Goal: Task Accomplishment & Management: Complete application form

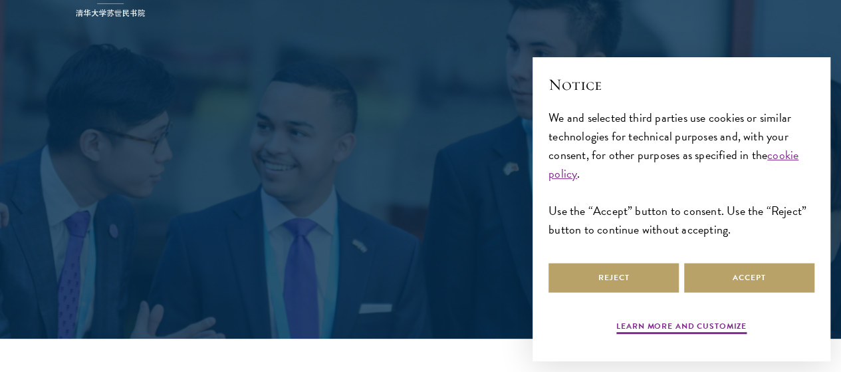
scroll to position [199, 0]
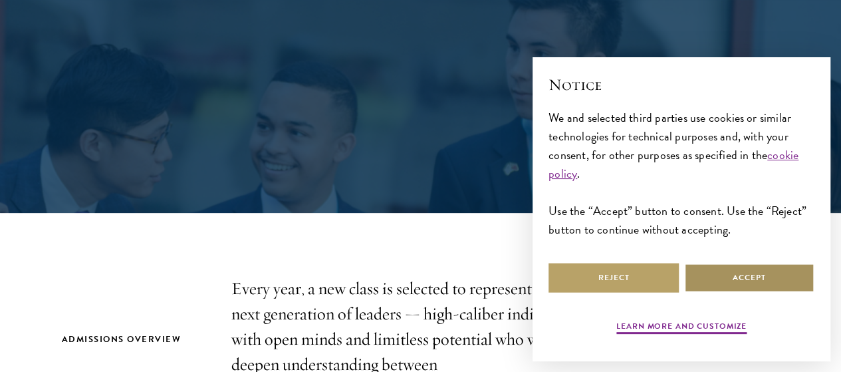
click at [733, 272] on button "Accept" at bounding box center [749, 278] width 130 height 30
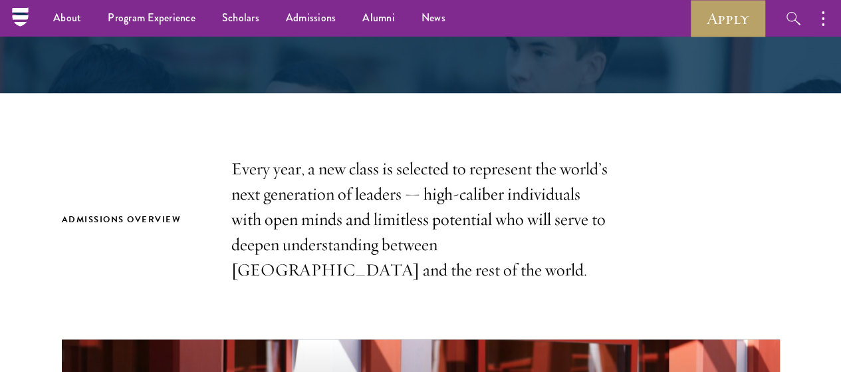
scroll to position [0, 0]
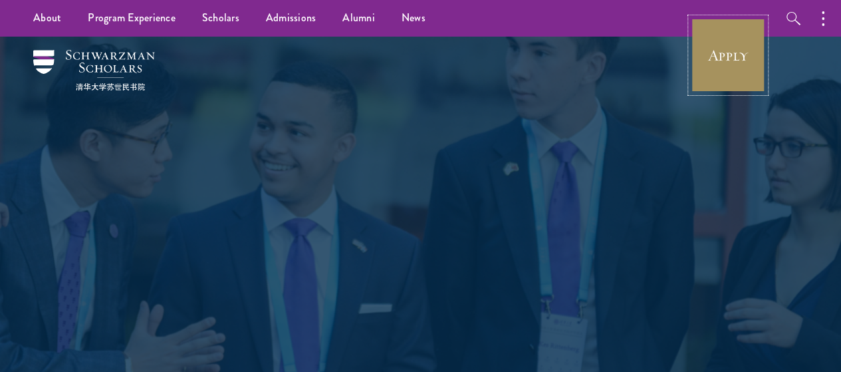
click at [712, 72] on link "Apply" at bounding box center [728, 55] width 74 height 74
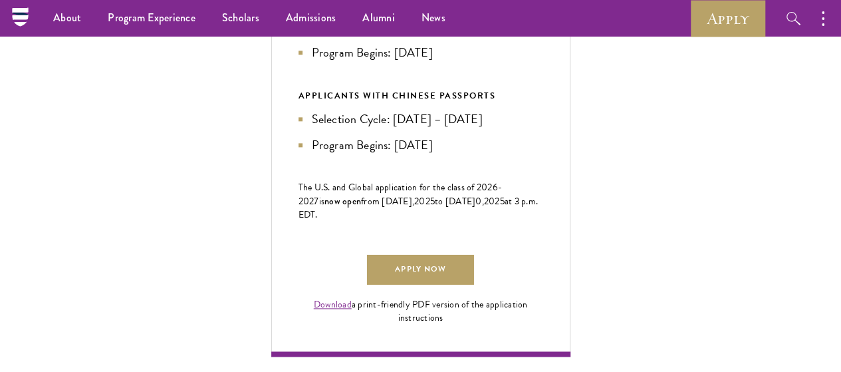
scroll to position [731, 0]
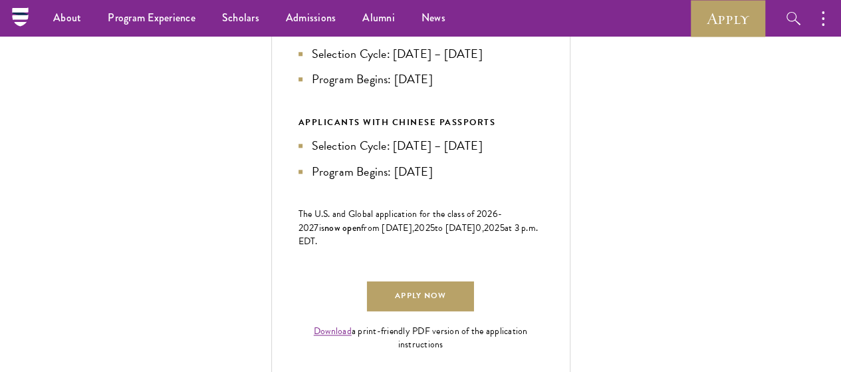
click at [543, 38] on li "Application Deadline: [DATE] 3 p.m. EDT" at bounding box center [420, 28] width 245 height 19
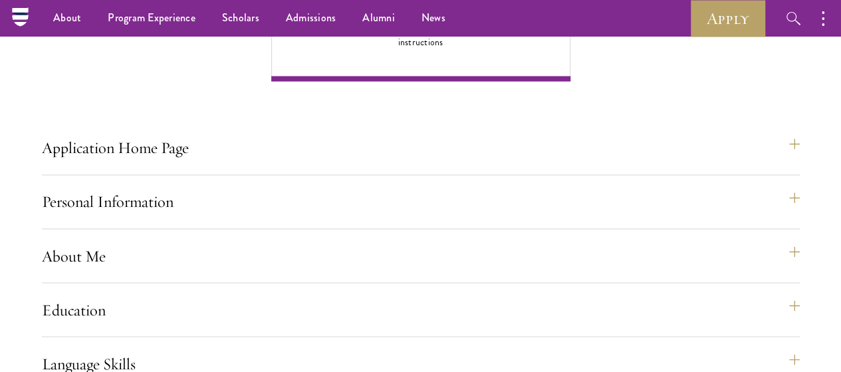
scroll to position [930, 0]
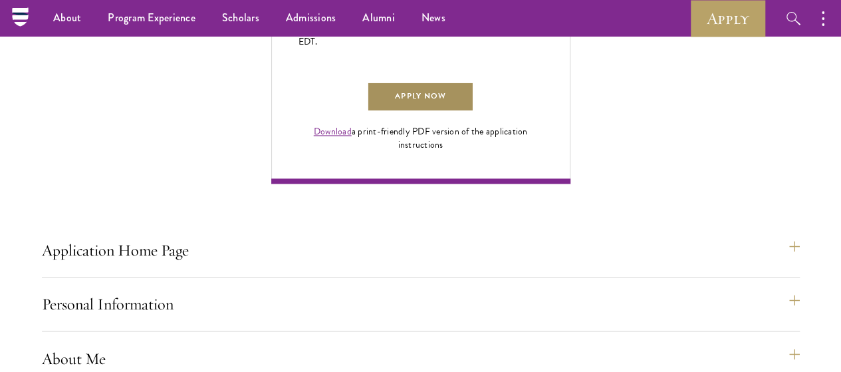
click at [473, 112] on link "Apply Now" at bounding box center [420, 97] width 106 height 30
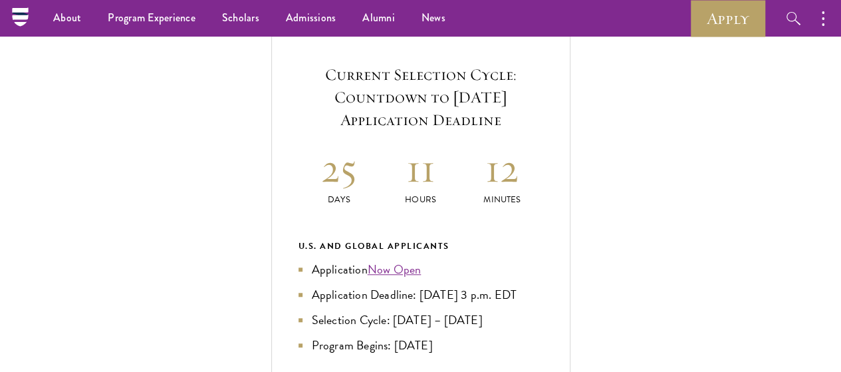
scroll to position [266, 0]
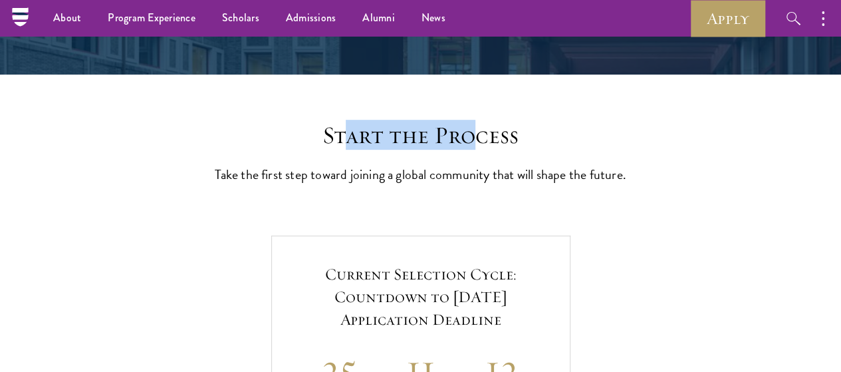
drag, startPoint x: 349, startPoint y: 144, endPoint x: 479, endPoint y: 152, distance: 129.8
click at [508, 142] on h2 "Start the Process" at bounding box center [421, 135] width 412 height 29
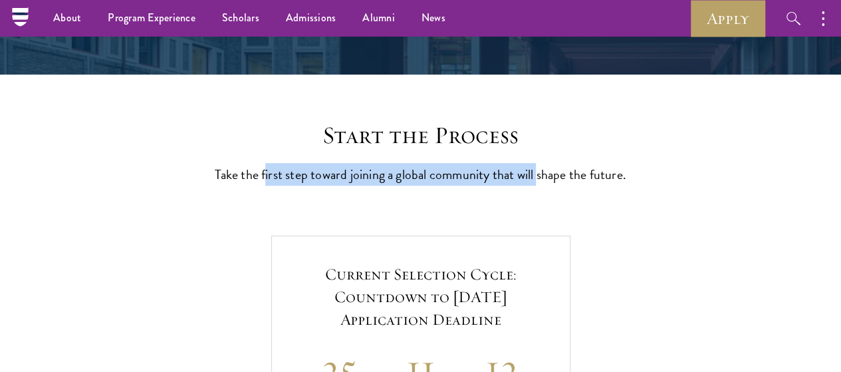
drag, startPoint x: 278, startPoint y: 181, endPoint x: 584, endPoint y: 176, distance: 306.4
click at [584, 176] on p "Take the first step toward joining a global community that will shape the futur…" at bounding box center [421, 174] width 412 height 23
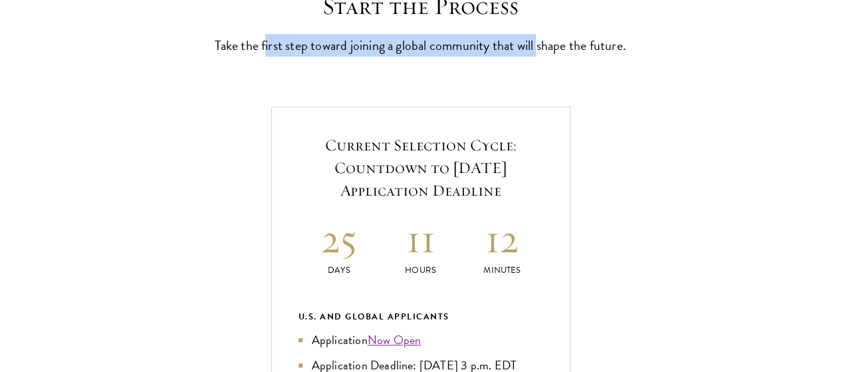
scroll to position [665, 0]
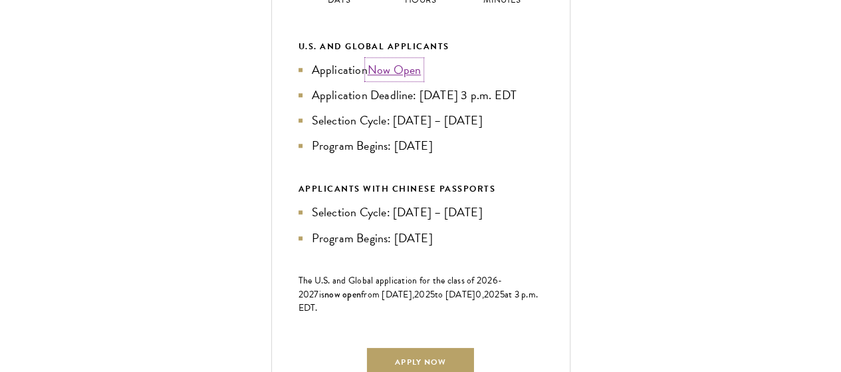
click at [421, 78] on link "Now Open" at bounding box center [395, 69] width 54 height 18
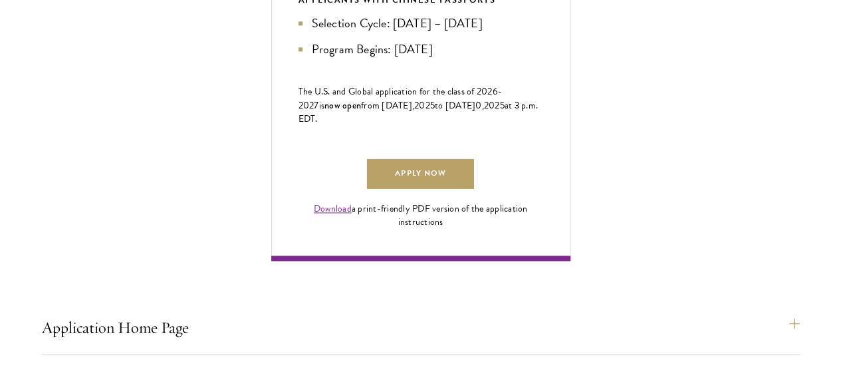
scroll to position [997, 0]
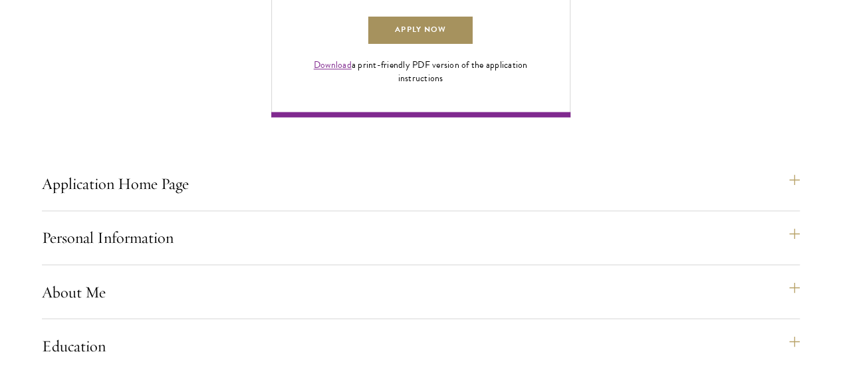
click at [473, 45] on link "Apply Now" at bounding box center [420, 30] width 106 height 30
